Goal: Transaction & Acquisition: Purchase product/service

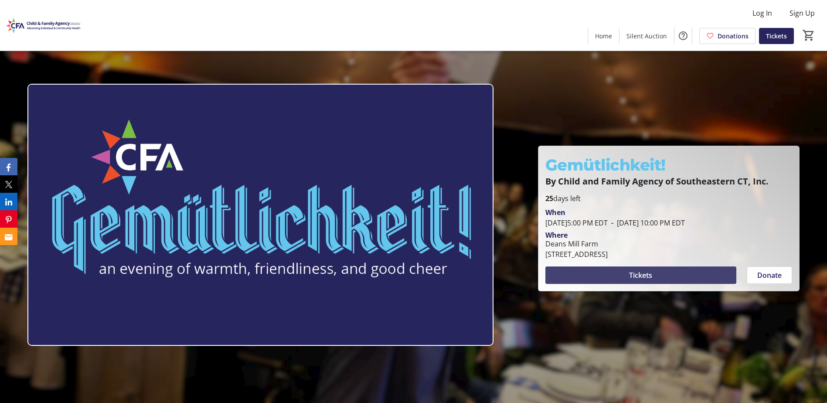
click at [615, 274] on span at bounding box center [640, 275] width 191 height 21
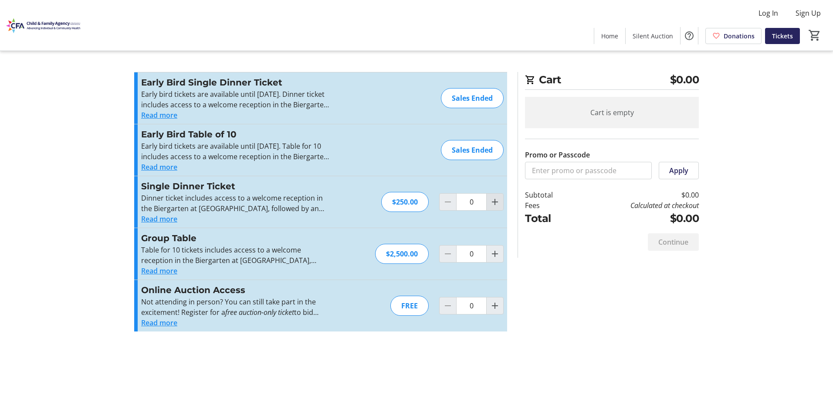
click at [499, 204] on mat-icon "Increment by one" at bounding box center [495, 202] width 10 height 10
type input "1"
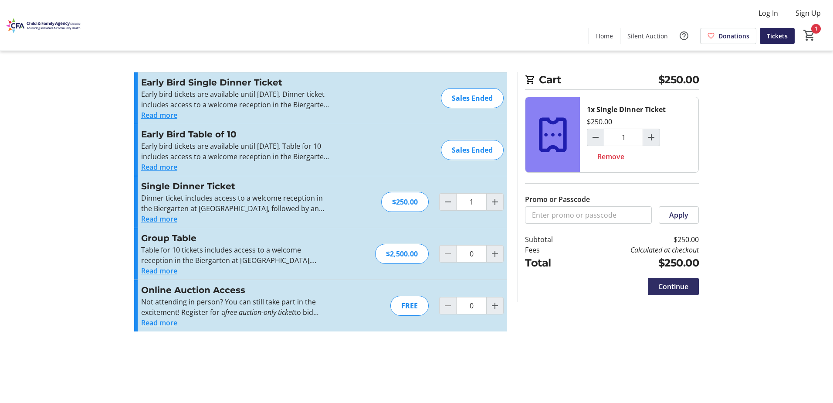
click at [679, 288] on span "Continue" at bounding box center [674, 286] width 30 height 10
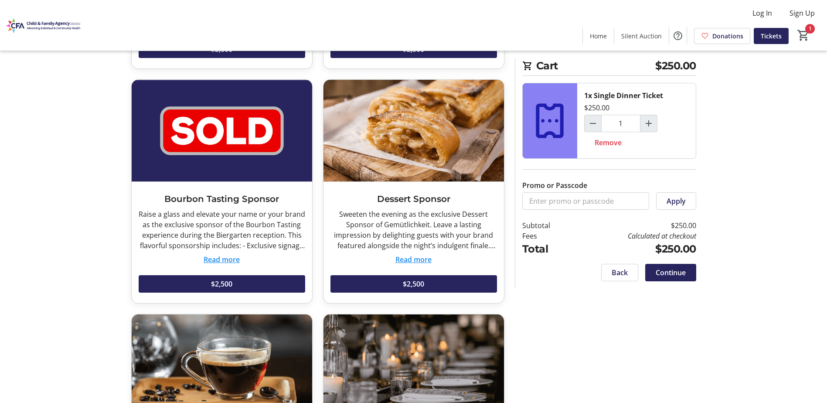
scroll to position [1569, 0]
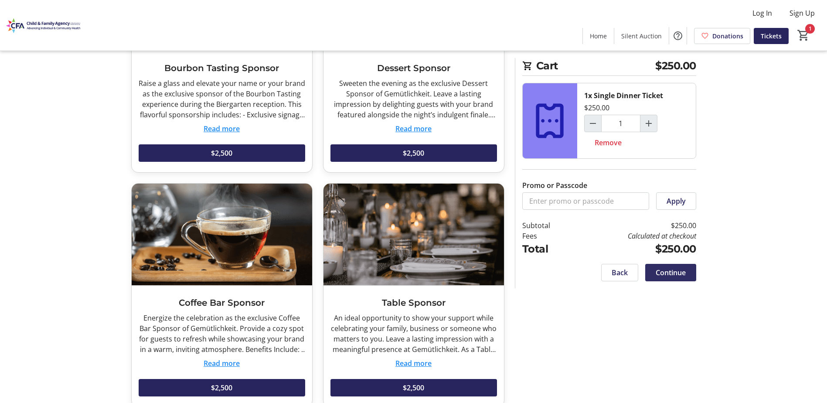
click at [660, 279] on span at bounding box center [670, 272] width 51 height 21
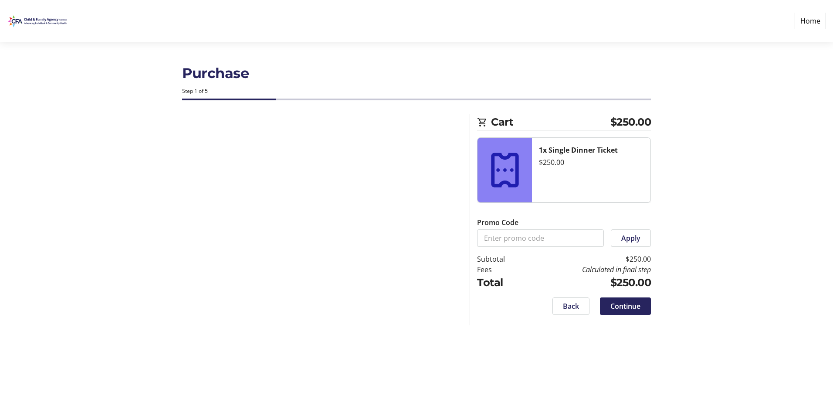
select select "US"
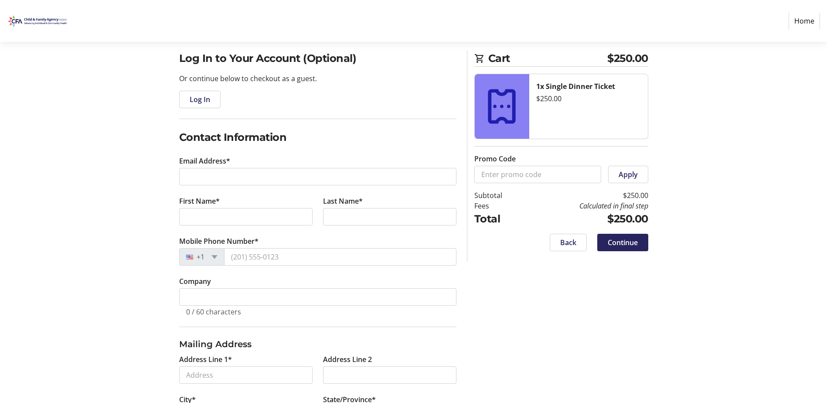
scroll to position [15, 0]
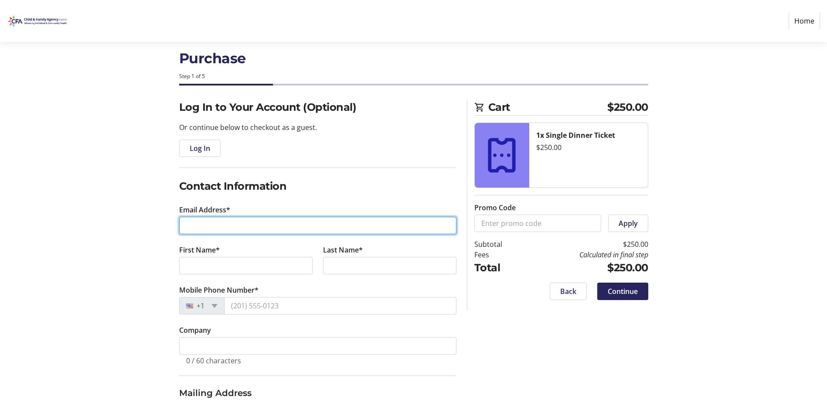
click at [246, 222] on input "Email Address*" at bounding box center [317, 225] width 277 height 17
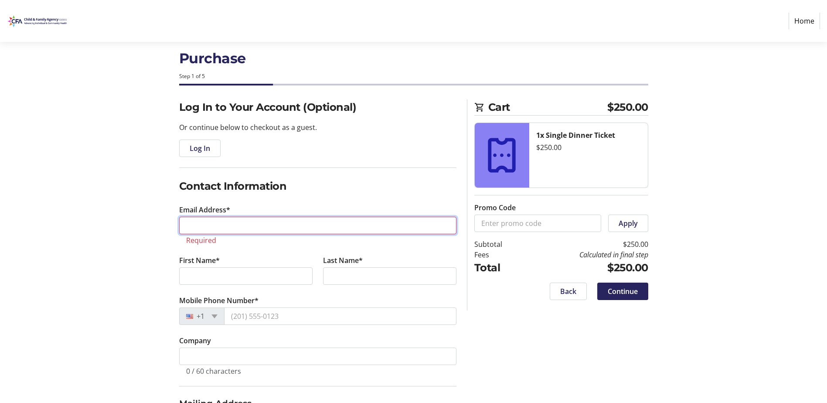
click at [209, 226] on input "Email Address*" at bounding box center [317, 225] width 277 height 17
paste input "[PERSON_NAME][EMAIL_ADDRESS][DOMAIN_NAME]"
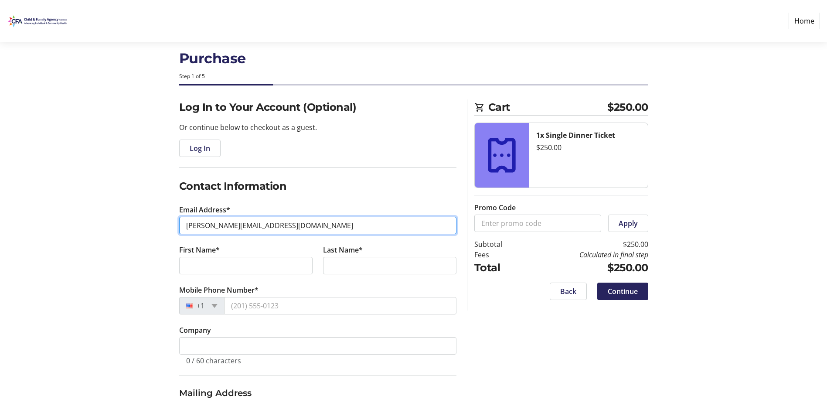
type input "[PERSON_NAME][EMAIL_ADDRESS][DOMAIN_NAME]"
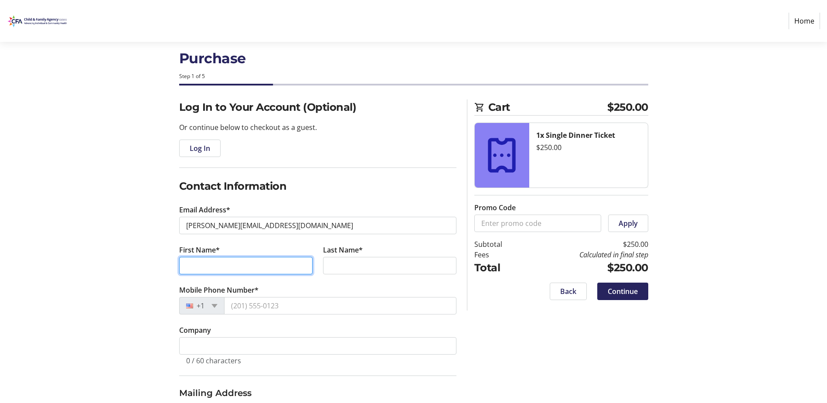
click at [224, 270] on input "First Name*" at bounding box center [245, 265] width 133 height 17
type input "[PERSON_NAME]"
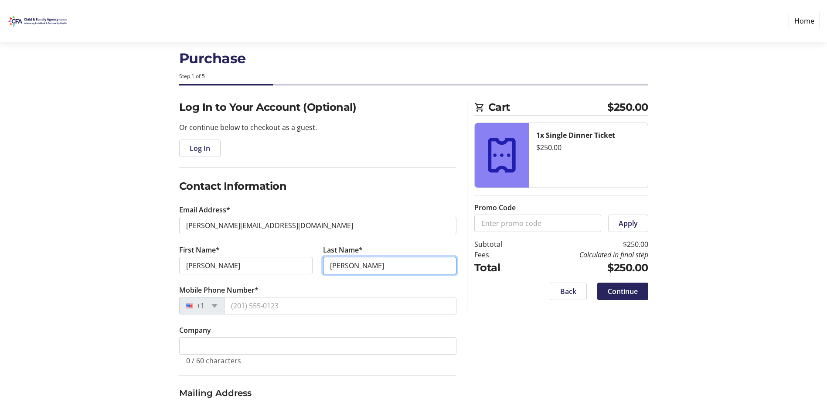
type input "[PERSON_NAME]"
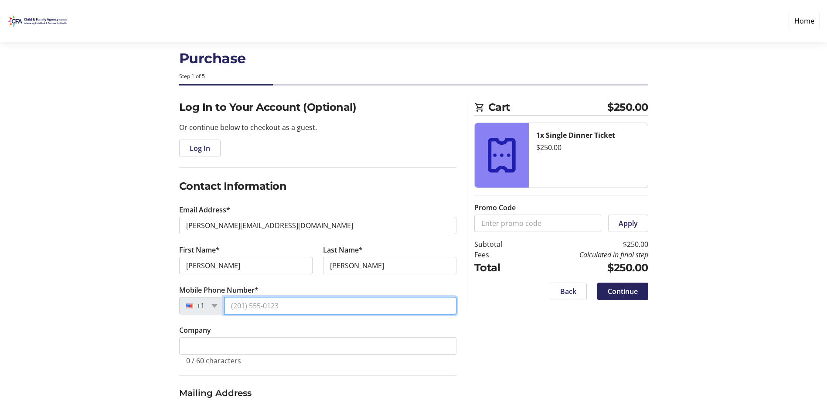
click at [243, 306] on input "Mobile Phone Number*" at bounding box center [340, 305] width 232 height 17
type input "[PHONE_NUMBER]"
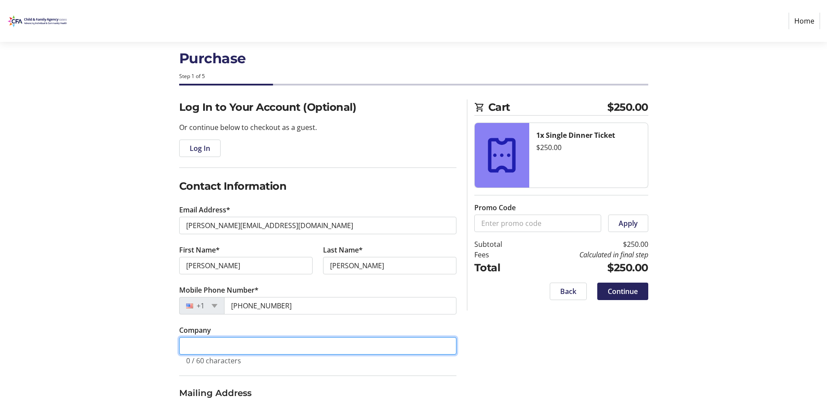
click at [268, 340] on input "Company" at bounding box center [317, 345] width 277 height 17
type input "Community Foundation of [GEOGRAPHIC_DATA][US_STATE]"
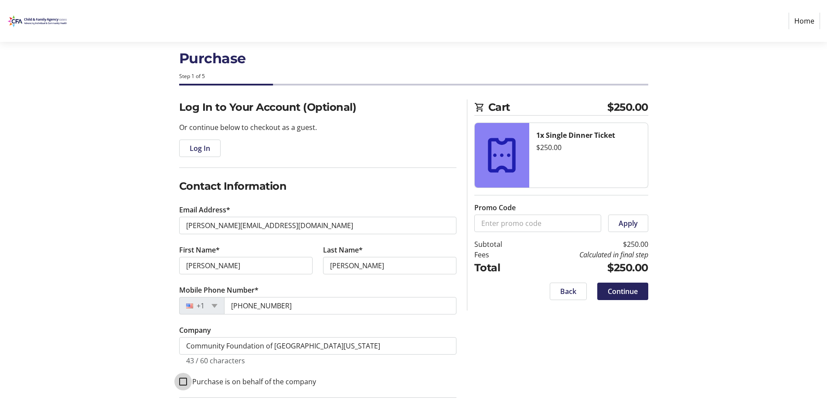
scroll to position [167, 0]
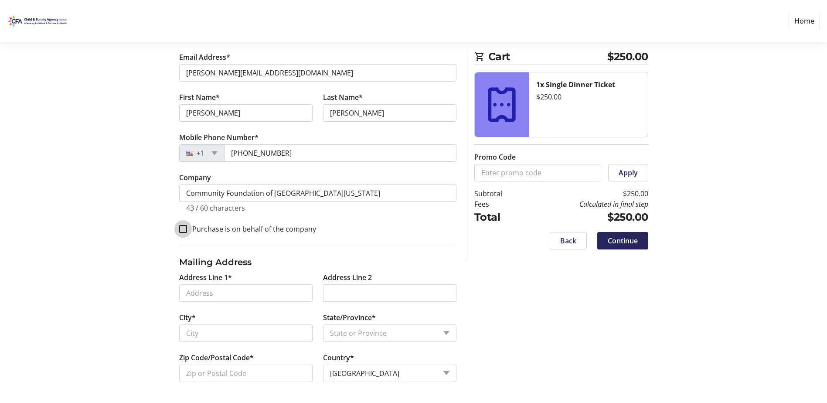
click at [183, 228] on input "Purchase is on behalf of the company" at bounding box center [183, 229] width 8 height 8
checkbox input "true"
click at [199, 298] on input "Address Line 1*" at bounding box center [245, 292] width 133 height 17
click at [289, 294] on input "[STREET_ADDRESS]" at bounding box center [245, 292] width 133 height 17
drag, startPoint x: 305, startPoint y: 292, endPoint x: 156, endPoint y: 285, distance: 148.4
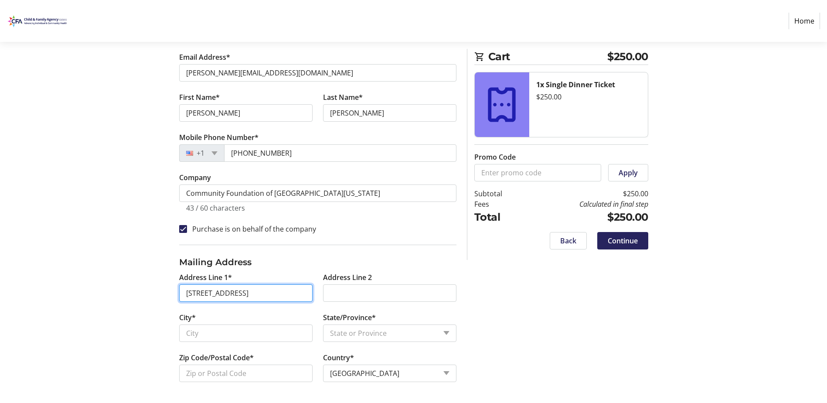
click at [156, 285] on div "Log In to Your Account (Optional) Or continue below to checkout as a guest. Log…" at bounding box center [413, 175] width 575 height 456
type input "0"
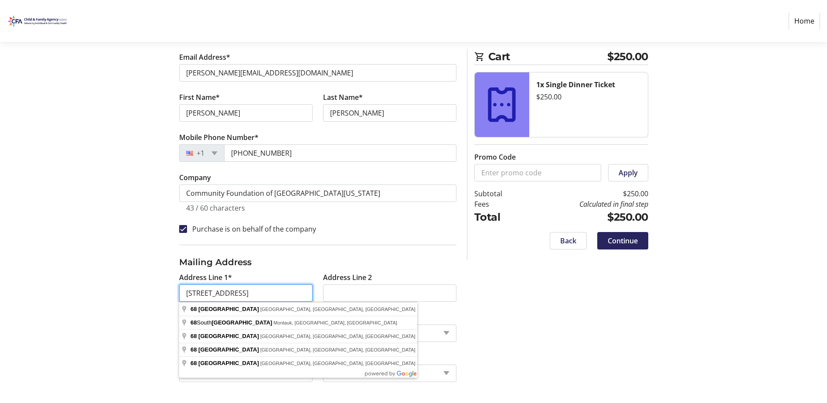
type input "[STREET_ADDRESS]"
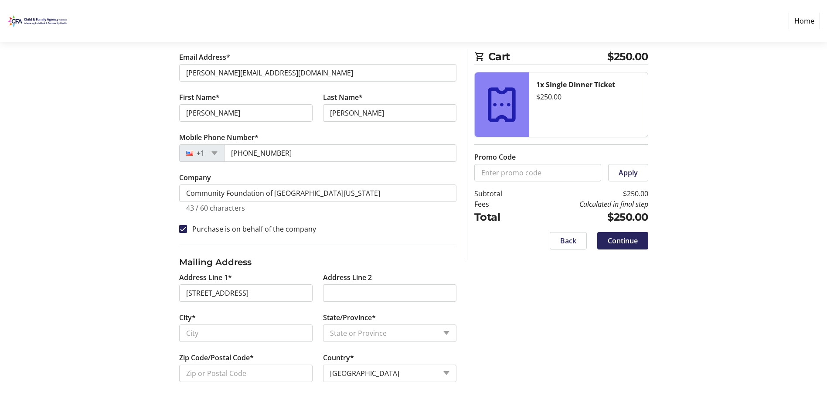
click at [152, 287] on div "Log In to Your Account (Optional) Or continue below to checkout as a guest. Log…" at bounding box center [413, 175] width 575 height 456
click at [217, 329] on input "City*" at bounding box center [245, 332] width 133 height 17
type input "[GEOGRAPHIC_DATA]"
click at [386, 333] on select "State or Province State or [GEOGRAPHIC_DATA][US_STATE][GEOGRAPHIC_DATA] [US_STA…" at bounding box center [389, 332] width 133 height 17
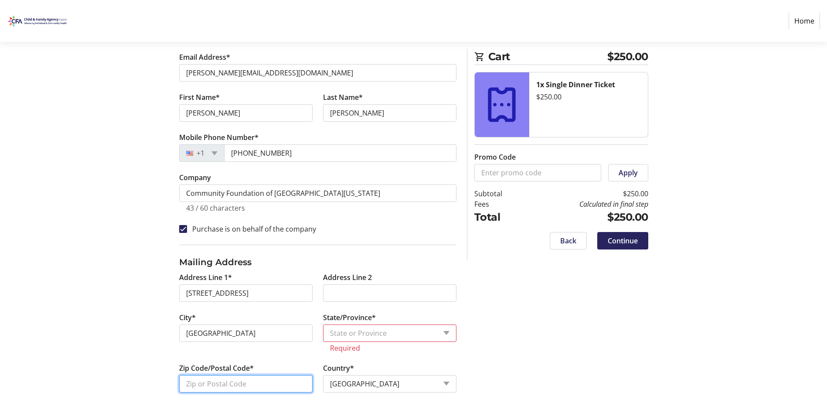
click at [270, 369] on tr-form-field "Zip Code/Postal Code*" at bounding box center [246, 383] width 144 height 40
click at [259, 386] on input "06385" at bounding box center [245, 383] width 133 height 17
type input "06385"
click at [355, 340] on select "State or Province State or [GEOGRAPHIC_DATA][US_STATE][GEOGRAPHIC_DATA] [US_STA…" at bounding box center [389, 332] width 133 height 17
click at [506, 303] on div "Log In to Your Account (Optional) Or continue below to checkout as a guest. Log…" at bounding box center [413, 180] width 575 height 466
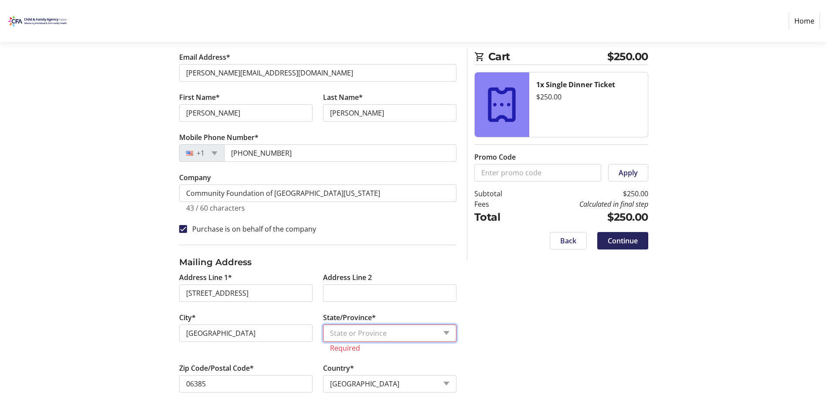
click at [343, 331] on select "State or Province State or [GEOGRAPHIC_DATA][US_STATE][GEOGRAPHIC_DATA] [US_STA…" at bounding box center [389, 332] width 133 height 17
select select "CT"
click at [323, 324] on select "State or Province State or [GEOGRAPHIC_DATA][US_STATE][GEOGRAPHIC_DATA] [US_STA…" at bounding box center [389, 332] width 133 height 17
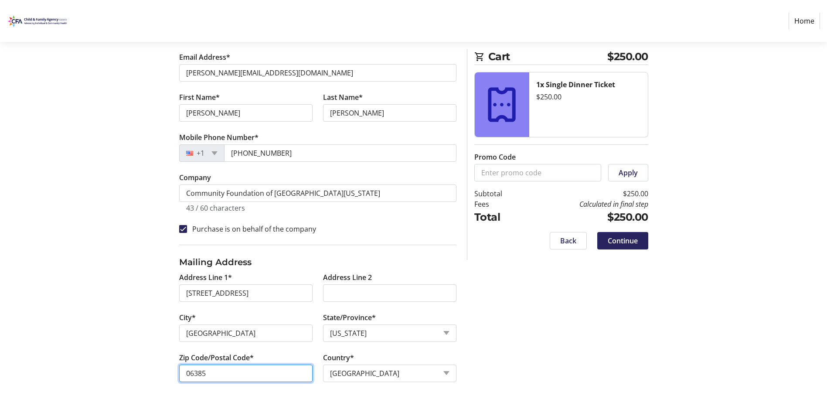
click at [214, 379] on input "06385" at bounding box center [245, 372] width 133 height 17
type input "06320"
click at [142, 358] on div "Log In to Your Account (Optional) Or continue below to checkout as a guest. Log…" at bounding box center [413, 175] width 575 height 456
click at [181, 228] on input "Purchase is on behalf of the company" at bounding box center [183, 229] width 8 height 8
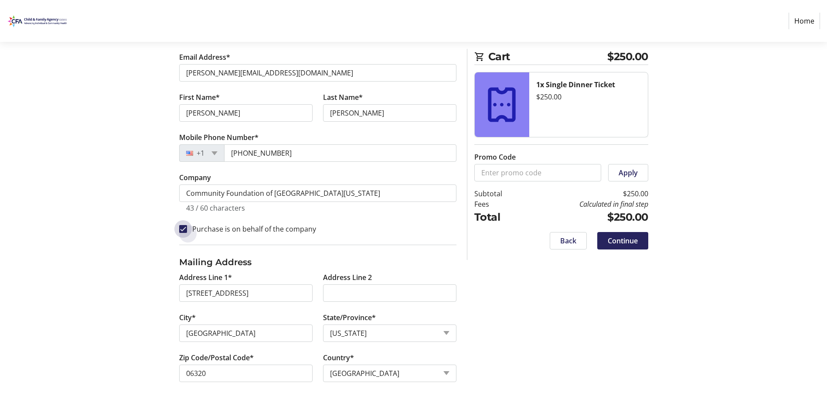
checkbox input "true"
click at [611, 243] on span "Continue" at bounding box center [623, 240] width 30 height 10
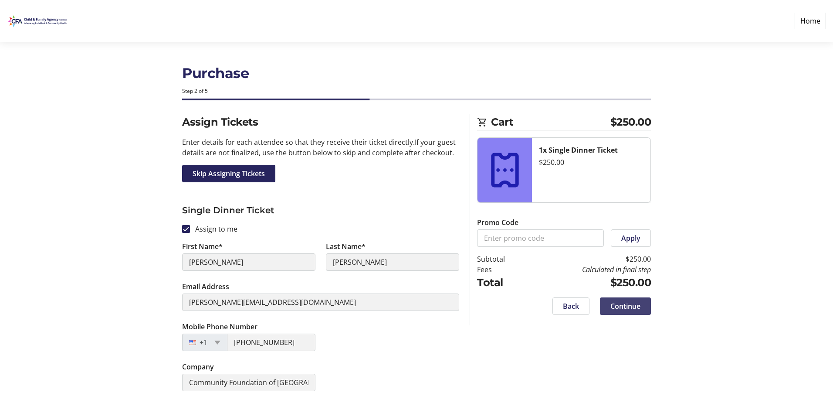
click at [618, 306] on span "Continue" at bounding box center [626, 306] width 30 height 10
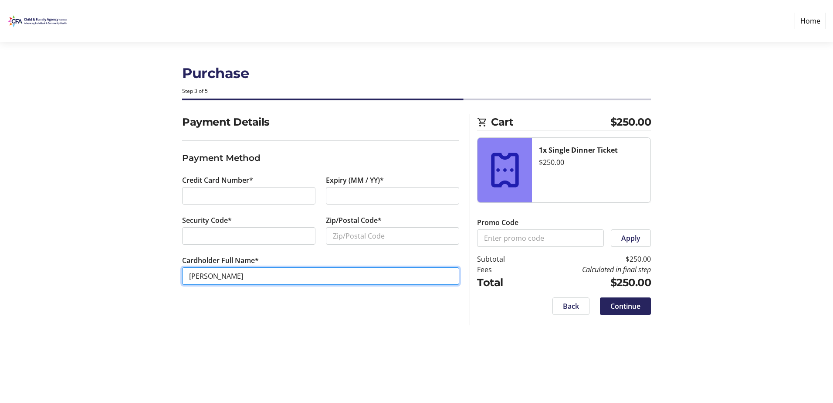
drag, startPoint x: 248, startPoint y: 275, endPoint x: 178, endPoint y: 281, distance: 70.4
click at [178, 281] on div "Cardholder Full Name* [PERSON_NAME]" at bounding box center [321, 275] width 288 height 40
type input "[PERSON_NAME]"
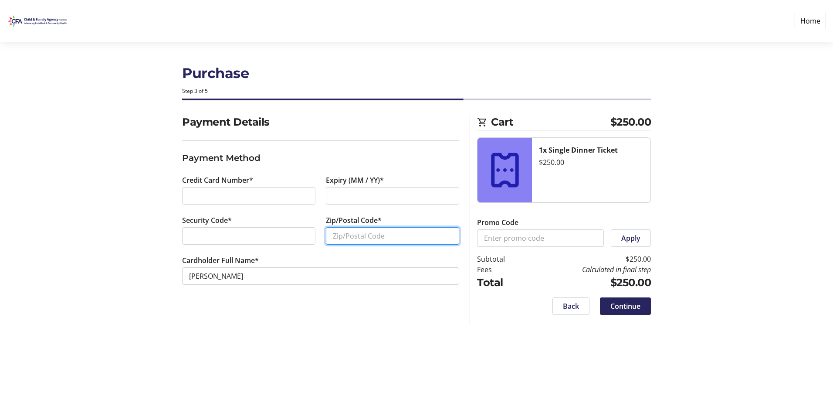
click at [358, 240] on input "Zip/Postal Code*" at bounding box center [392, 235] width 133 height 17
type input "06320"
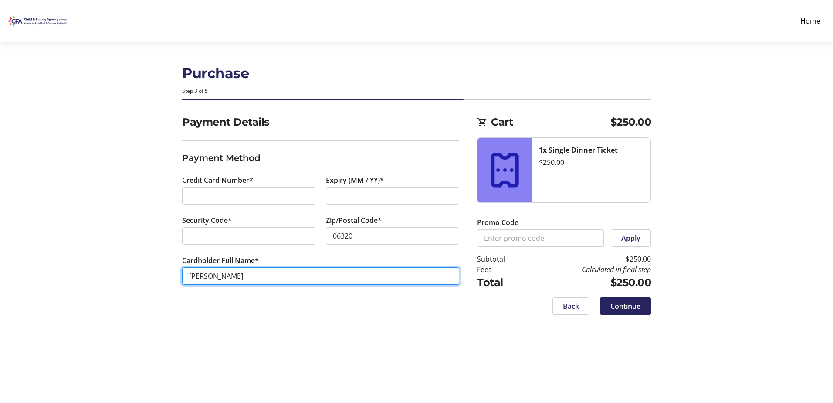
click at [304, 274] on input "[PERSON_NAME]" at bounding box center [320, 275] width 277 height 17
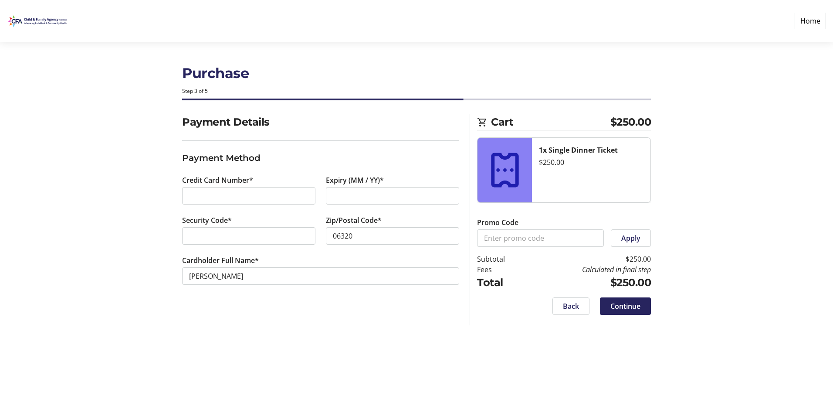
click at [317, 258] on tr-form-field "Cardholder Full Name* [PERSON_NAME]" at bounding box center [320, 275] width 277 height 40
click at [629, 307] on span "Continue" at bounding box center [626, 306] width 30 height 10
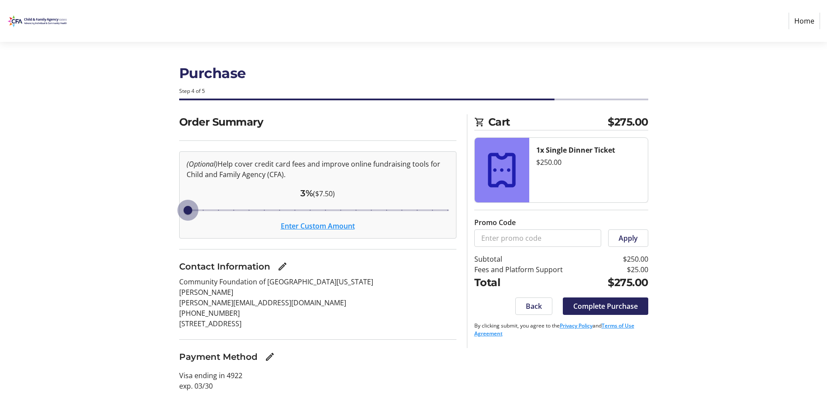
drag, startPoint x: 294, startPoint y: 208, endPoint x: 181, endPoint y: 211, distance: 112.9
type input "3"
click at [181, 211] on input "Cover fees percentage" at bounding box center [317, 209] width 281 height 19
click at [187, 209] on input "Cover fees percentage" at bounding box center [317, 209] width 281 height 19
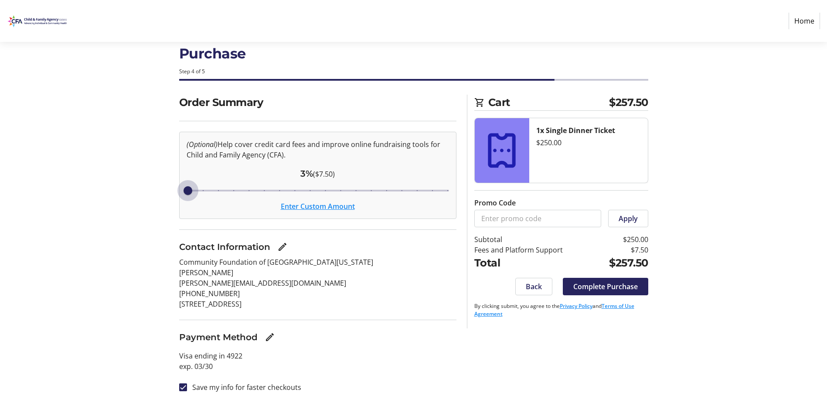
click at [311, 208] on button "Enter Custom Amount" at bounding box center [318, 206] width 74 height 10
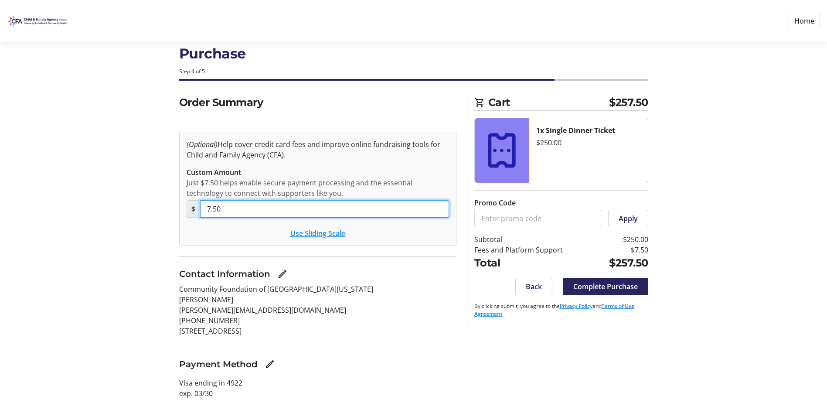
drag, startPoint x: 273, startPoint y: 208, endPoint x: 198, endPoint y: 209, distance: 75.0
click at [198, 209] on div "$ 7.50" at bounding box center [318, 208] width 262 height 17
type input "0"
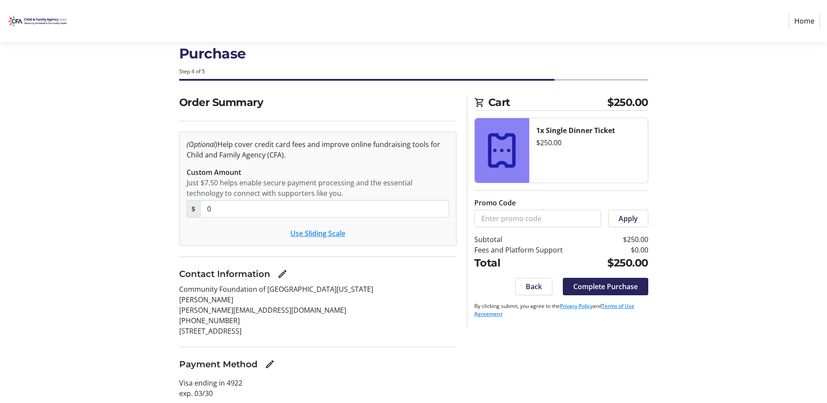
click at [213, 227] on tr-form-field "Custom Amount Just $7.50 helps enable secure payment processing and the essenti…" at bounding box center [318, 197] width 262 height 61
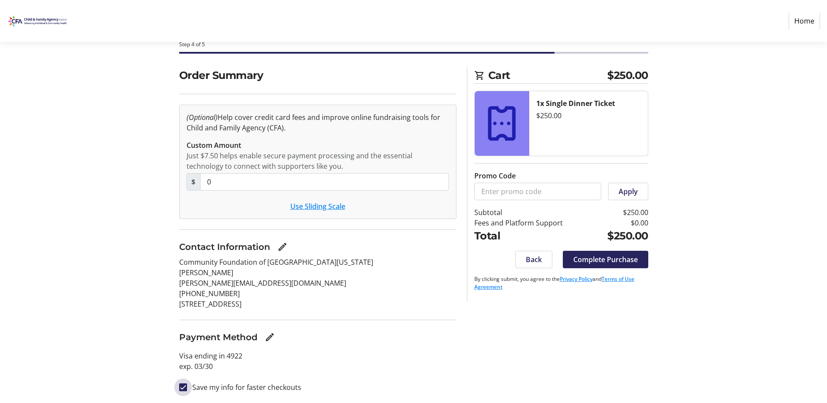
click at [184, 386] on input "Save my info for faster checkouts" at bounding box center [183, 387] width 8 height 8
checkbox input "false"
click at [603, 263] on span "Complete Purchase" at bounding box center [605, 259] width 65 height 10
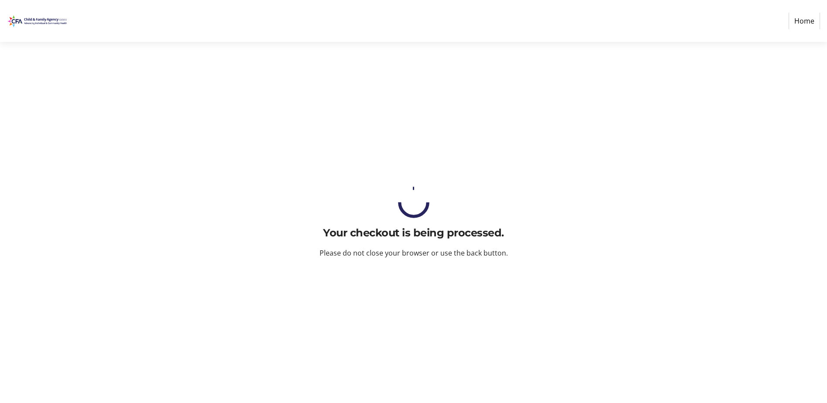
scroll to position [0, 0]
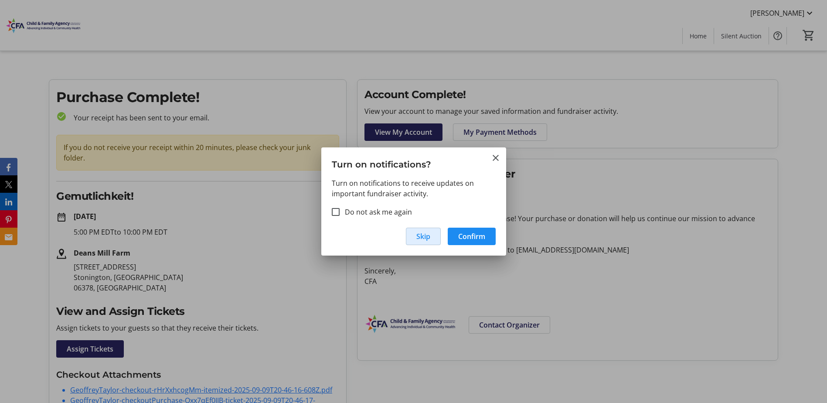
click at [431, 239] on span "button" at bounding box center [423, 236] width 34 height 21
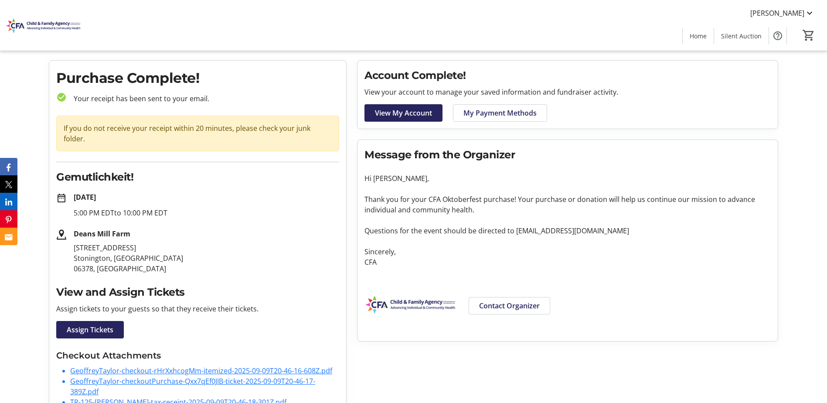
scroll to position [34, 0]
